Goal: Transaction & Acquisition: Obtain resource

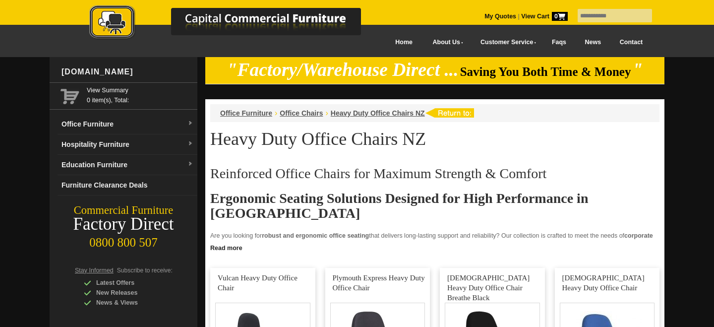
scroll to position [193, 0]
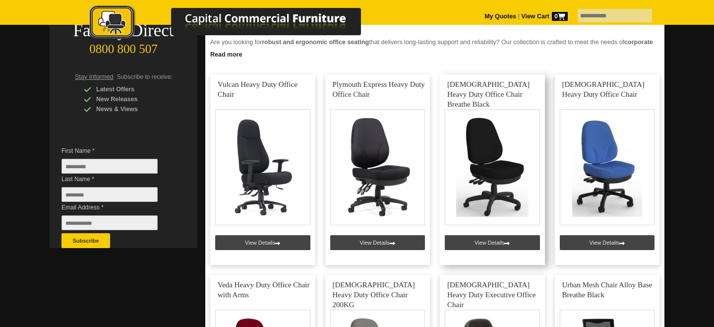
click at [479, 241] on link at bounding box center [492, 169] width 105 height 191
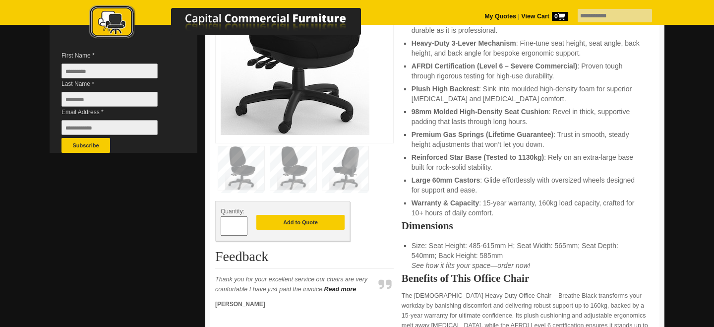
scroll to position [285, 0]
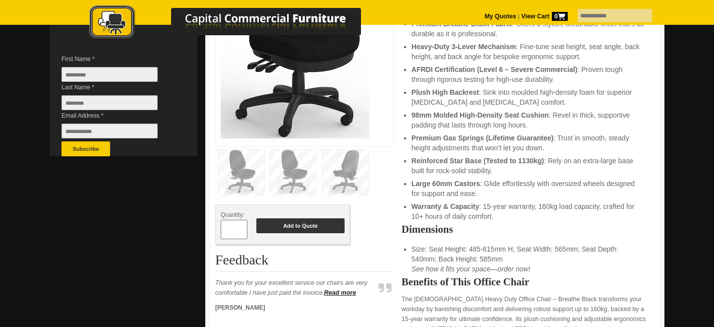
click at [326, 218] on button "Add to Quote" at bounding box center [300, 225] width 88 height 15
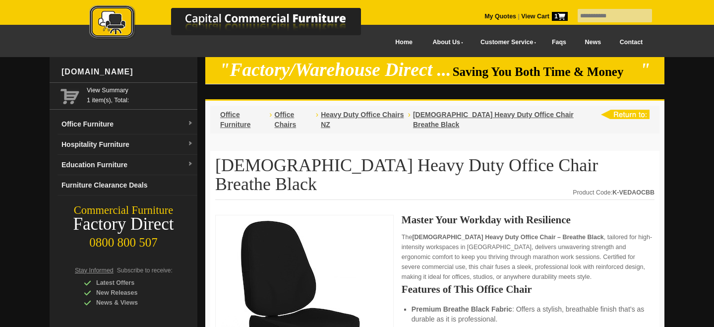
click at [554, 19] on span "1" at bounding box center [560, 16] width 16 height 9
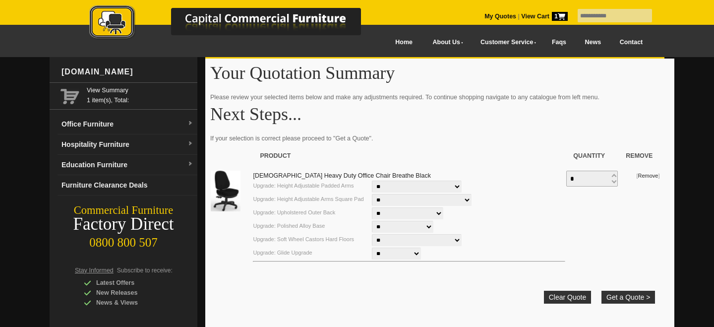
click at [394, 188] on select "**********" at bounding box center [417, 187] width 90 height 12
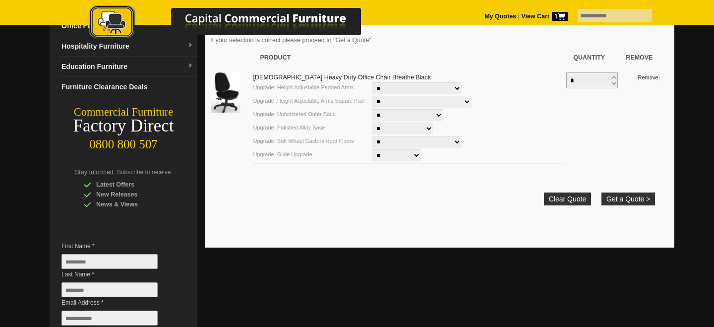
scroll to position [102, 0]
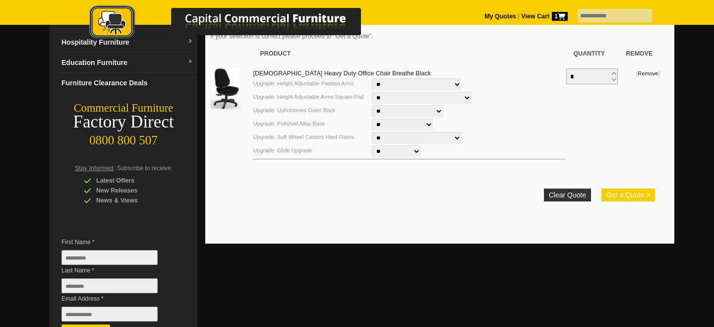
click at [637, 197] on button "Get a Quote >" at bounding box center [629, 195] width 54 height 13
